Goal: Find specific page/section: Locate a particular part of the current website

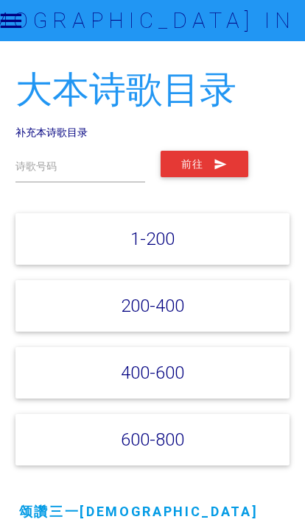
click at [77, 131] on link "补充本诗歌目录" at bounding box center [51, 132] width 72 height 13
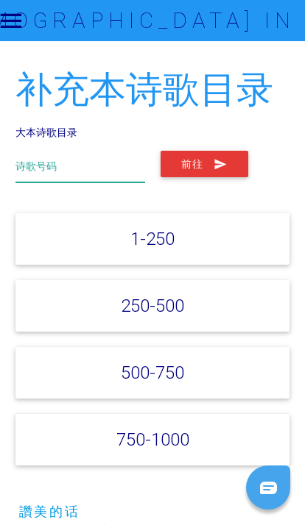
click at [116, 161] on input "text" at bounding box center [79, 167] width 129 height 32
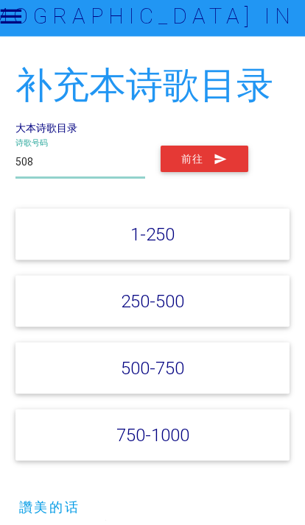
type input "508"
click at [221, 168] on icon "submit" at bounding box center [220, 164] width 14 height 26
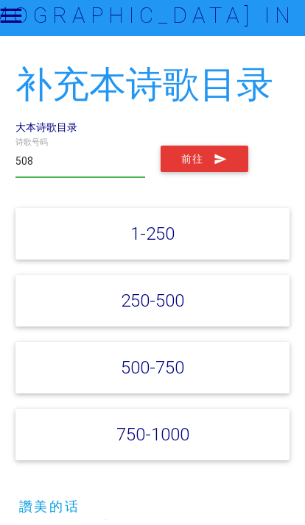
scroll to position [5, 0]
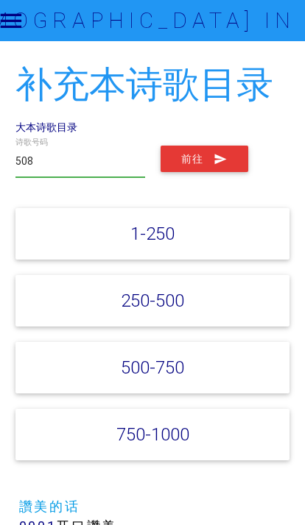
click at [43, 132] on link "大本诗歌目录" at bounding box center [46, 127] width 62 height 13
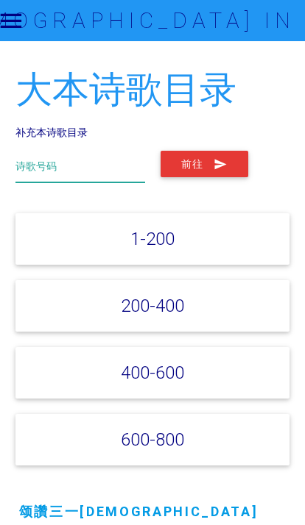
click at [61, 178] on input "text" at bounding box center [79, 167] width 129 height 32
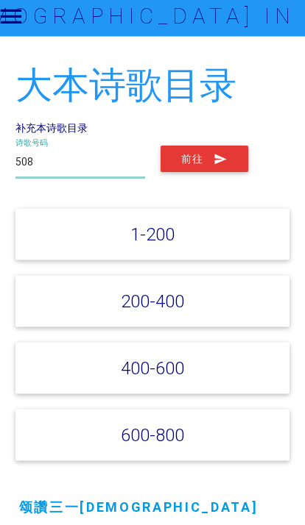
type input "508"
click at [227, 141] on div "508 诗歌号码 前往" at bounding box center [152, 167] width 290 height 53
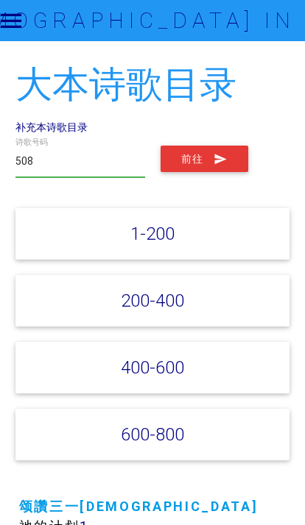
click at [235, 163] on button "前往" at bounding box center [204, 159] width 88 height 26
click at [49, 130] on link "补充本诗歌目录" at bounding box center [51, 127] width 72 height 13
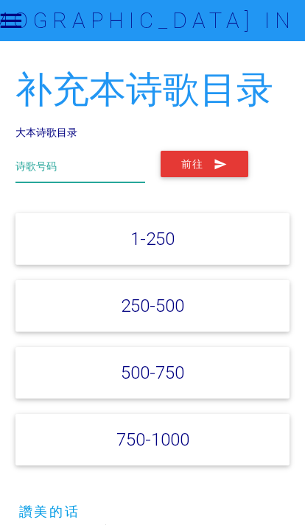
click at [52, 175] on input "text" at bounding box center [79, 167] width 129 height 32
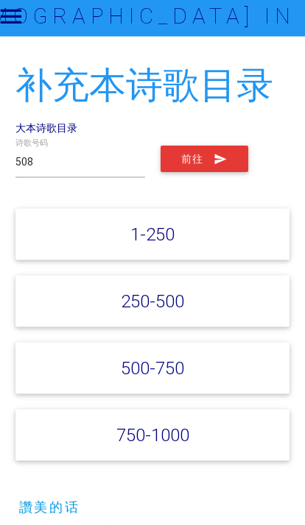
click at [205, 160] on button "前往" at bounding box center [204, 164] width 88 height 26
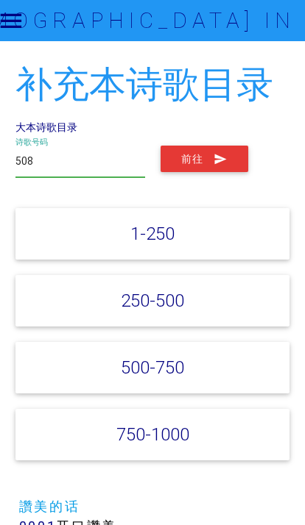
click at [78, 165] on input "508" at bounding box center [79, 162] width 129 height 32
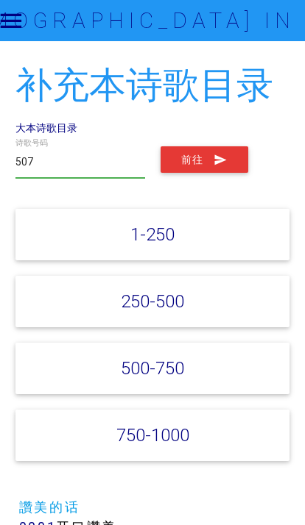
click at [191, 157] on button "前往" at bounding box center [204, 159] width 88 height 26
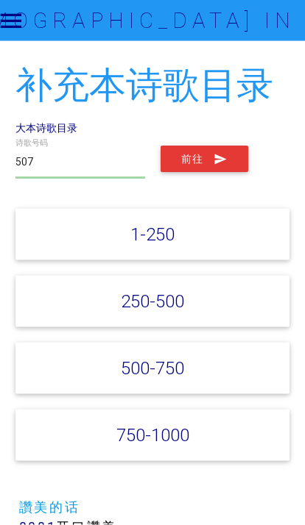
scroll to position [5, 0]
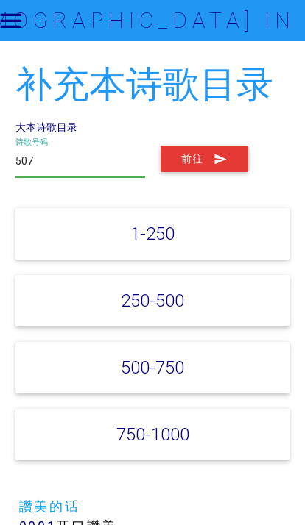
click at [101, 170] on input "507" at bounding box center [79, 162] width 129 height 32
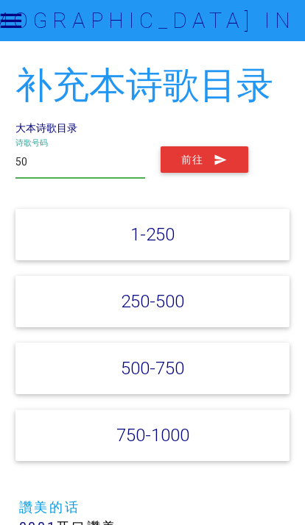
type input "5"
type input "508"
click at [240, 163] on button "前往" at bounding box center [204, 159] width 88 height 26
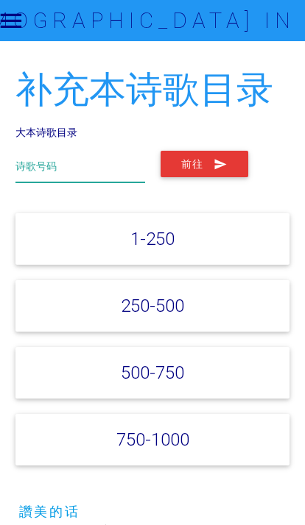
click at [127, 175] on input "text" at bounding box center [79, 167] width 129 height 32
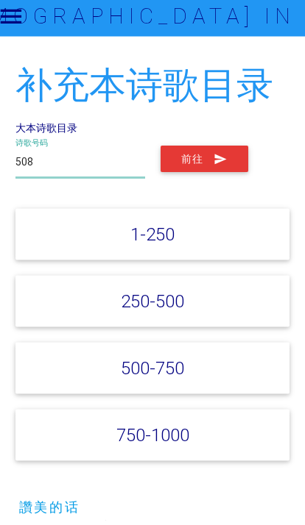
type input "508"
click at [223, 169] on icon "submit" at bounding box center [220, 164] width 14 height 26
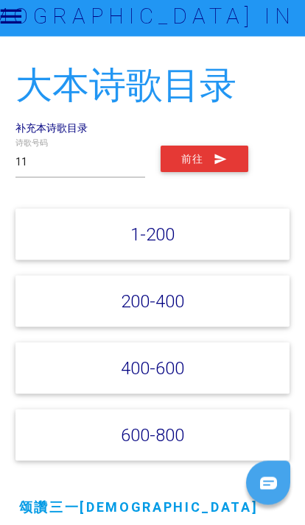
scroll to position [5, 0]
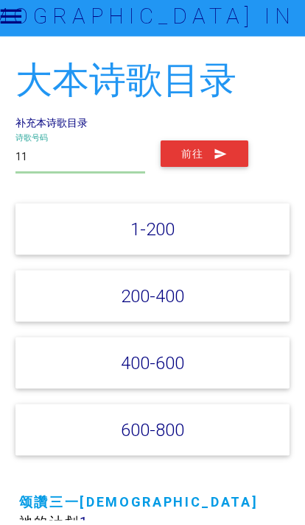
type input "11"
click at [224, 160] on icon "submit" at bounding box center [220, 159] width 14 height 26
